Goal: Navigation & Orientation: Find specific page/section

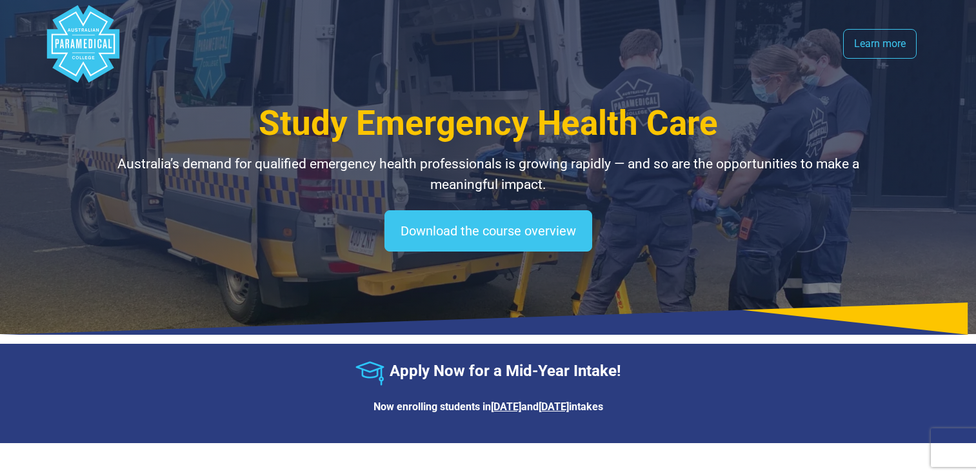
select select "**********"
click at [754, 136] on h1 "Study Emergency Health Care" at bounding box center [488, 123] width 755 height 41
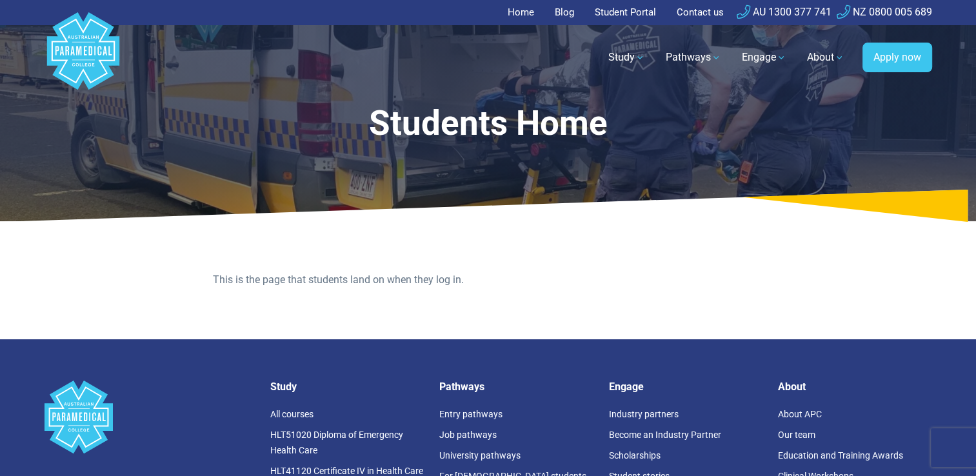
click at [619, 16] on link "Student Portal" at bounding box center [625, 12] width 77 height 25
